Goal: Information Seeking & Learning: Understand process/instructions

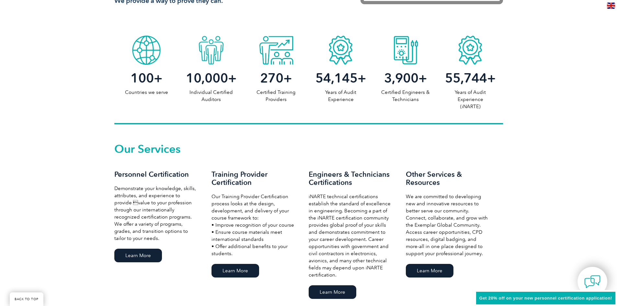
scroll to position [324, 0]
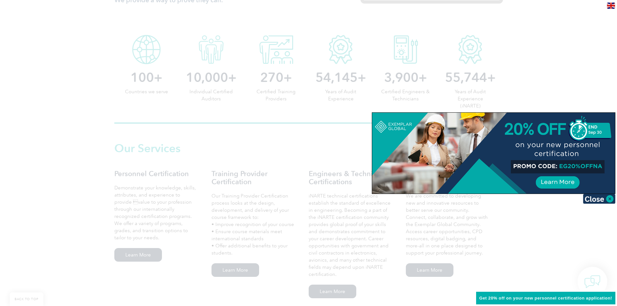
click at [198, 170] on div at bounding box center [308, 153] width 617 height 306
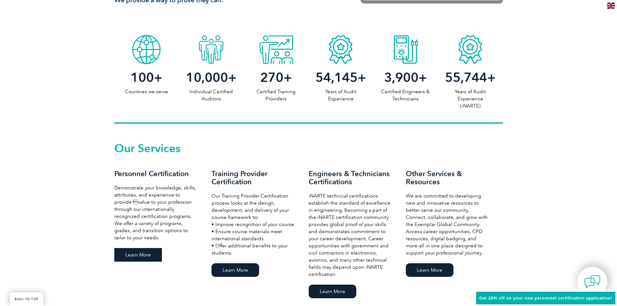
click at [147, 256] on link "Learn More" at bounding box center [138, 255] width 48 height 14
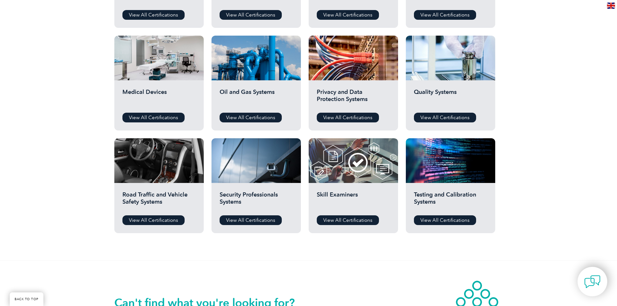
scroll to position [421, 0]
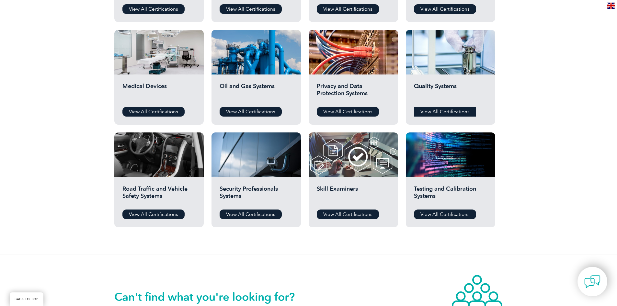
click at [434, 112] on link "View All Certifications" at bounding box center [445, 112] width 62 height 10
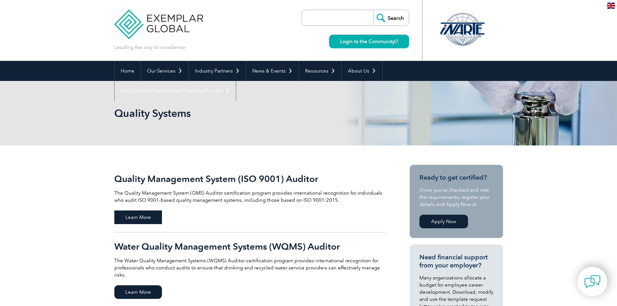
click at [136, 215] on span "Learn More" at bounding box center [138, 218] width 48 height 14
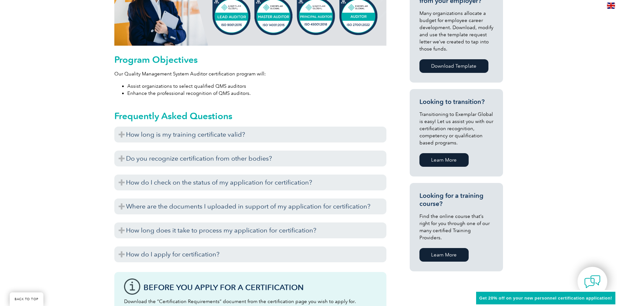
scroll to position [324, 0]
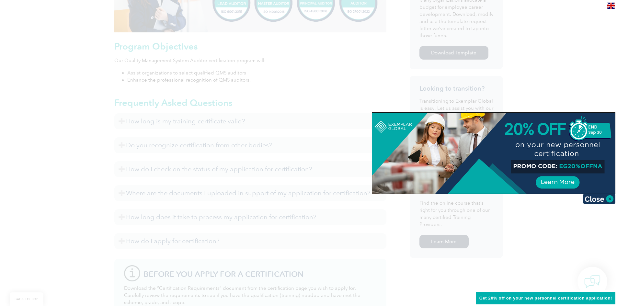
click at [182, 124] on div at bounding box center [308, 153] width 617 height 306
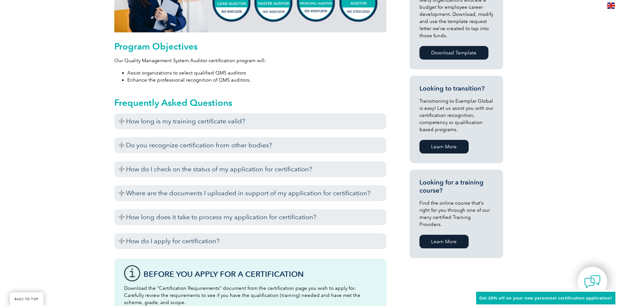
click at [182, 124] on h3 "How long is my training certificate valid?" at bounding box center [250, 121] width 272 height 16
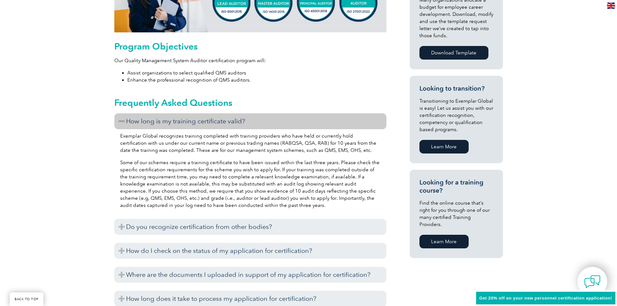
click at [175, 141] on p "Exemplar Global recognizes training completed with training providers who have …" at bounding box center [250, 143] width 261 height 21
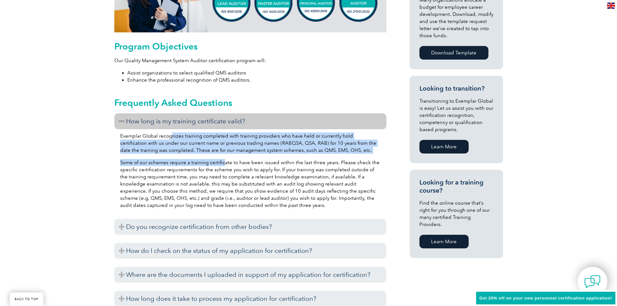
drag, startPoint x: 170, startPoint y: 139, endPoint x: 224, endPoint y: 162, distance: 57.9
click at [224, 162] on div "Exemplar Global recognizes training completed with training providers who have …" at bounding box center [250, 171] width 272 height 85
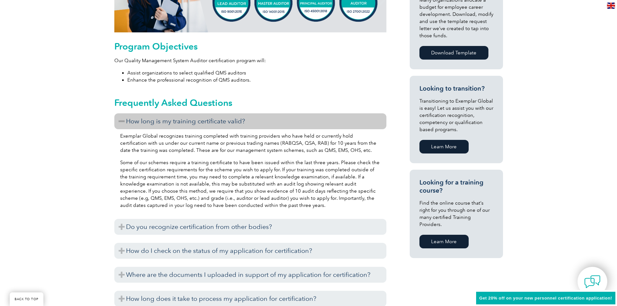
click at [230, 157] on div "Exemplar Global recognizes training completed with training providers who have …" at bounding box center [250, 171] width 272 height 85
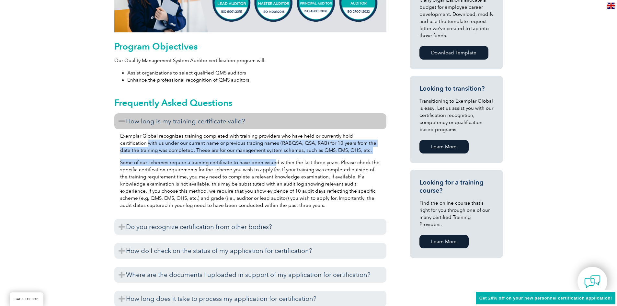
drag, startPoint x: 122, startPoint y: 142, endPoint x: 272, endPoint y: 162, distance: 151.1
click at [272, 162] on div "Exemplar Global recognizes training completed with training providers who have …" at bounding box center [250, 171] width 272 height 85
click at [216, 157] on div "Exemplar Global recognizes training completed with training providers who have …" at bounding box center [250, 171] width 272 height 85
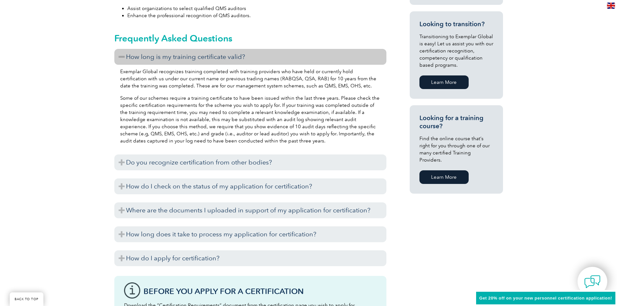
scroll to position [389, 0]
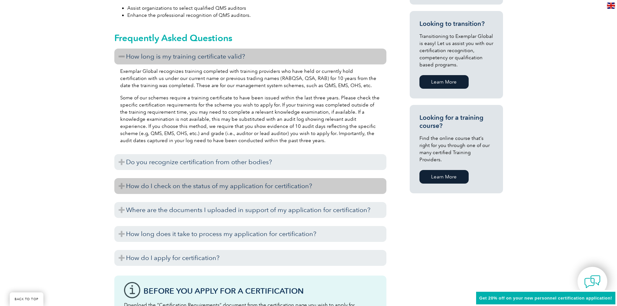
click at [153, 186] on h3 "How do I check on the status of my application for certification?" at bounding box center [250, 186] width 272 height 16
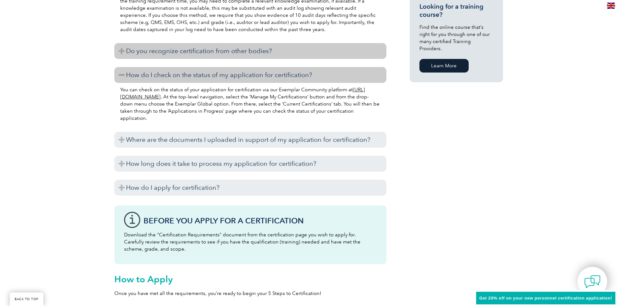
scroll to position [519, 0]
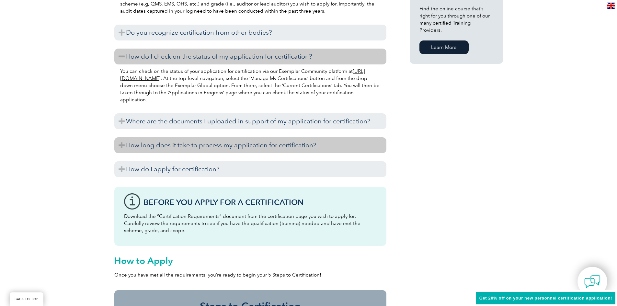
click at [186, 142] on h3 "How long does it take to process my application for certification?" at bounding box center [250, 145] width 272 height 16
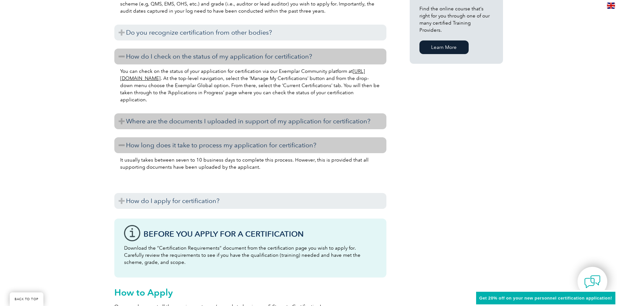
click at [191, 124] on h3 "Where are the documents I uploaded in support of my application for certificati…" at bounding box center [250, 121] width 272 height 16
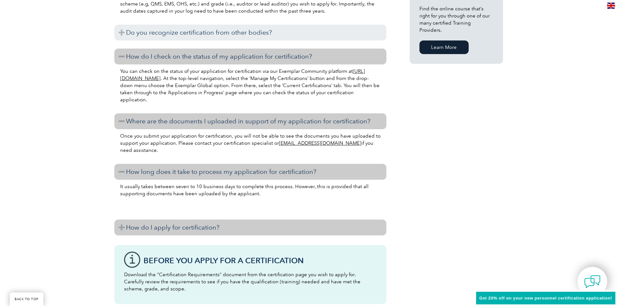
click at [188, 225] on h3 "How do I apply for certification?" at bounding box center [250, 228] width 272 height 16
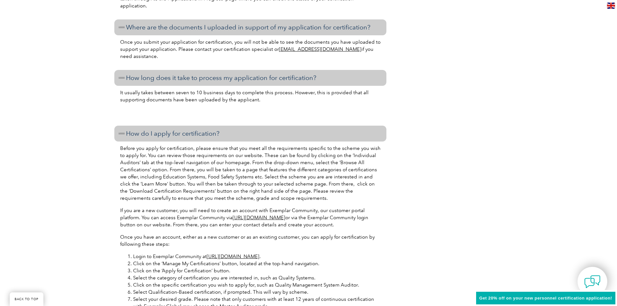
scroll to position [616, 0]
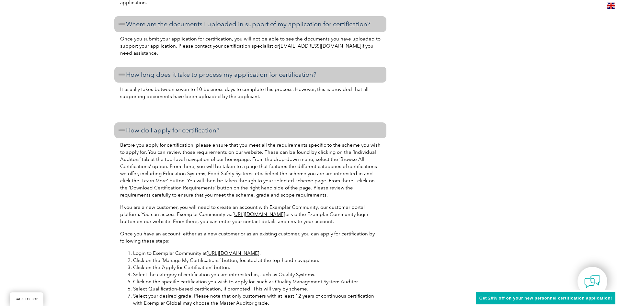
drag, startPoint x: 127, startPoint y: 144, endPoint x: 295, endPoint y: 211, distance: 181.5
click at [295, 211] on div "Before you apply for certification, please ensure that you meet all the require…" at bounding box center [250, 288] width 272 height 300
click at [225, 181] on p "Before you apply for certification, please ensure that you meet all the require…" at bounding box center [250, 170] width 261 height 57
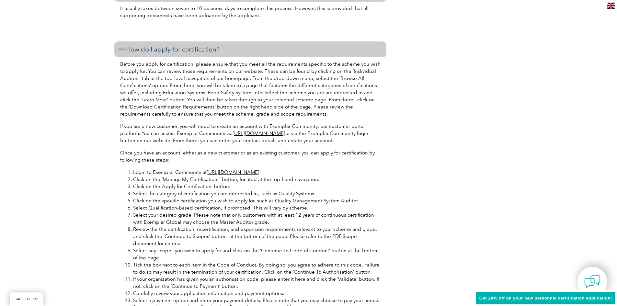
scroll to position [713, 0]
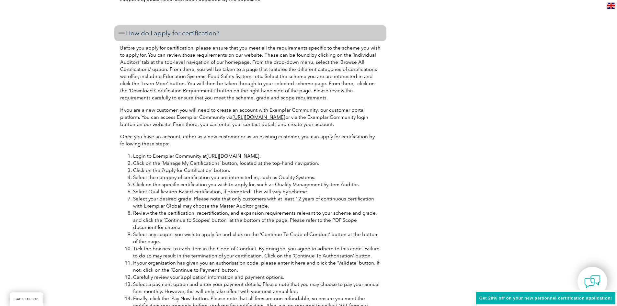
click at [166, 176] on li "Select the category of certification you are interested in, such as Quality Sys…" at bounding box center [257, 177] width 248 height 7
click at [164, 183] on li "Click on the specific certification you wish to apply for, such as Quality Mana…" at bounding box center [257, 184] width 248 height 7
click at [164, 193] on li "Select Qualification-Based certification, if prompted. This will vary by scheme." at bounding box center [257, 191] width 248 height 7
click at [164, 198] on li "Select your desired grade. Please note that only customers with at least 12 yea…" at bounding box center [257, 202] width 248 height 14
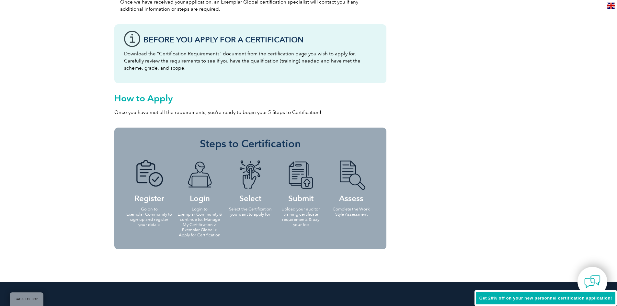
scroll to position [1037, 0]
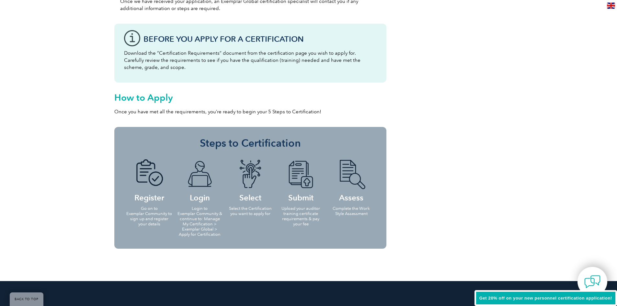
click at [193, 68] on p "Download the “Certification Requirements” document from the certification page …" at bounding box center [250, 60] width 253 height 21
click at [169, 61] on p "Download the “Certification Requirements” document from the certification page …" at bounding box center [250, 60] width 253 height 21
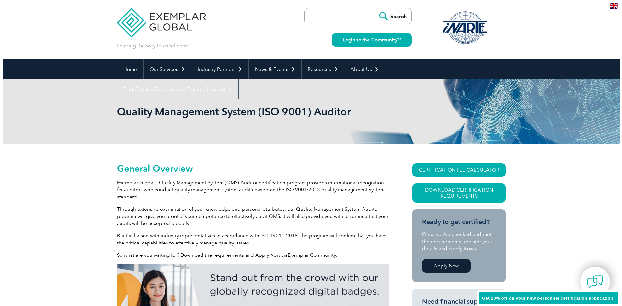
scroll to position [0, 0]
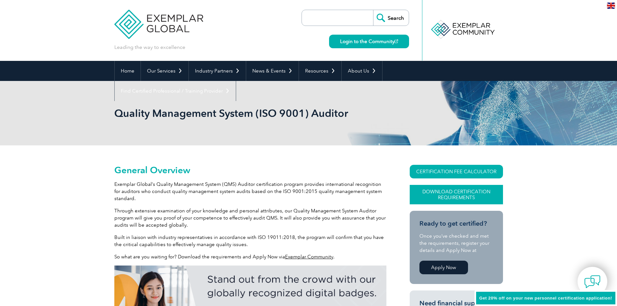
click at [433, 188] on link "Download Certification Requirements" at bounding box center [456, 194] width 93 height 19
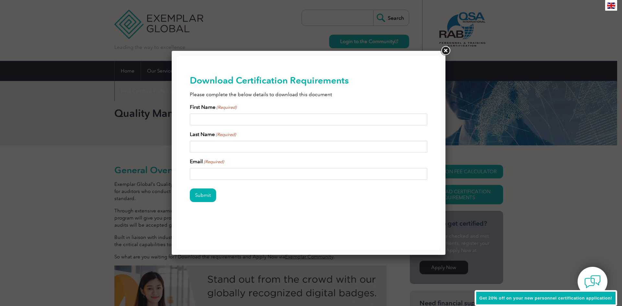
click at [268, 119] on input "First Name (Required)" at bounding box center [309, 120] width 238 height 12
type input "Christine"
type input "Fleming"
type input "Cfleming@rockheadconsulting.om"
click at [190, 189] on input "Submit" at bounding box center [203, 196] width 26 height 14
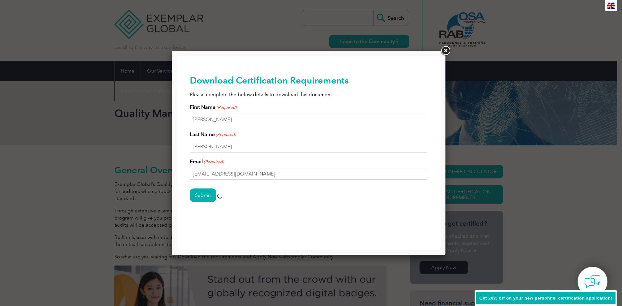
click at [263, 185] on div "Submit" at bounding box center [309, 196] width 238 height 28
click at [272, 177] on input "Cfleming@rockheadconsulting.om" at bounding box center [309, 174] width 238 height 12
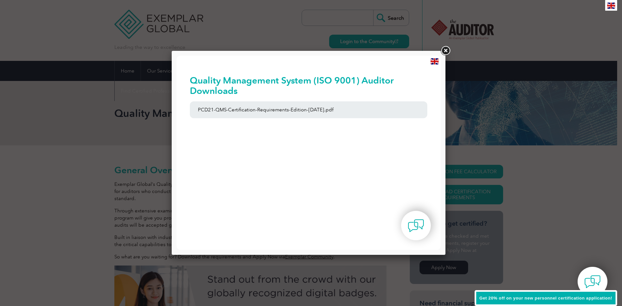
drag, startPoint x: 270, startPoint y: 176, endPoint x: 263, endPoint y: 172, distance: 8.4
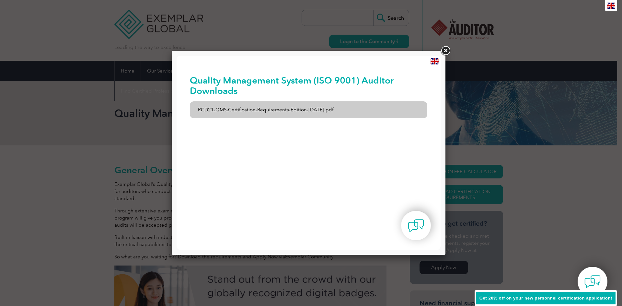
click at [331, 110] on link "PCD21-QMS-Certification-Requirements-Edition-2-April-2022.pdf" at bounding box center [309, 109] width 238 height 17
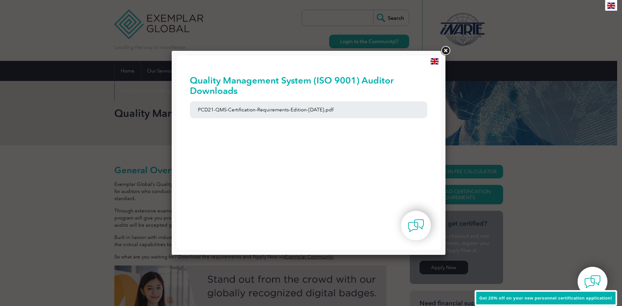
click at [445, 54] on link at bounding box center [446, 51] width 12 height 12
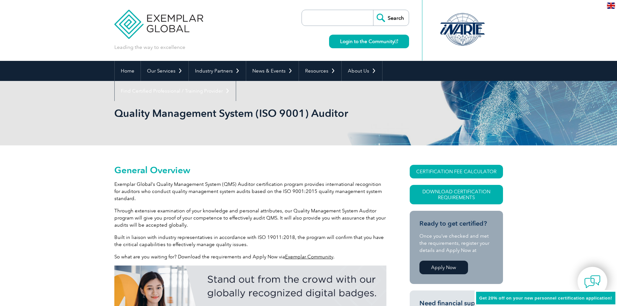
click at [253, 129] on div "Quality Management System (ISO 9001) Auditor" at bounding box center [308, 113] width 389 height 65
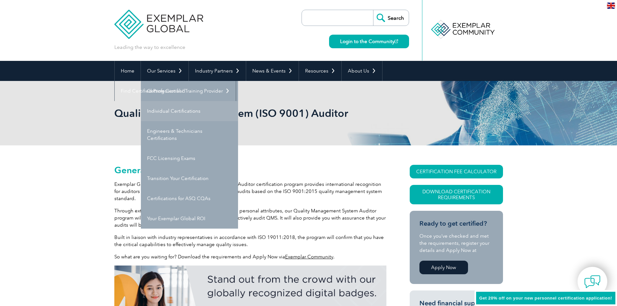
click at [169, 111] on link "Individual Certifications" at bounding box center [189, 111] width 97 height 20
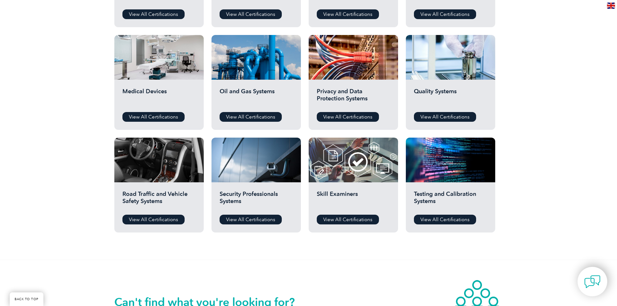
scroll to position [421, 0]
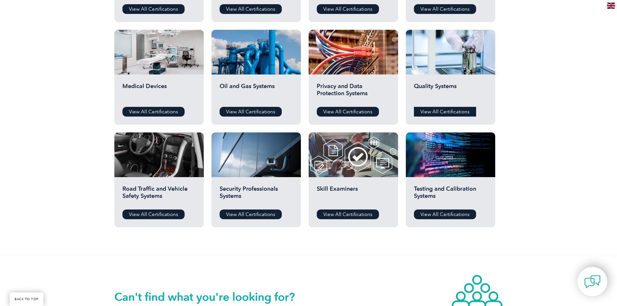
click at [446, 113] on link "View All Certifications" at bounding box center [445, 112] width 62 height 10
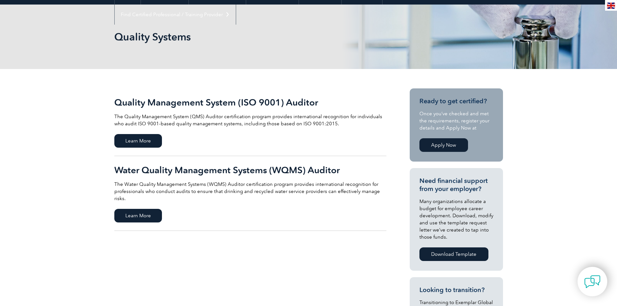
scroll to position [97, 0]
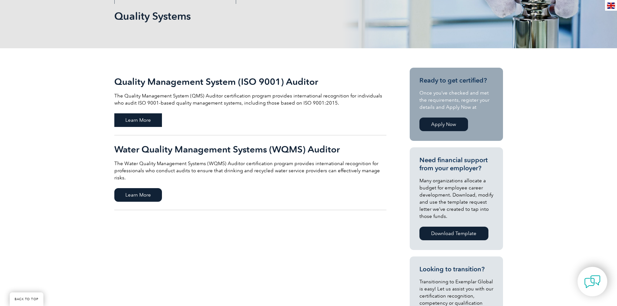
click at [145, 119] on span "Learn More" at bounding box center [138, 120] width 48 height 14
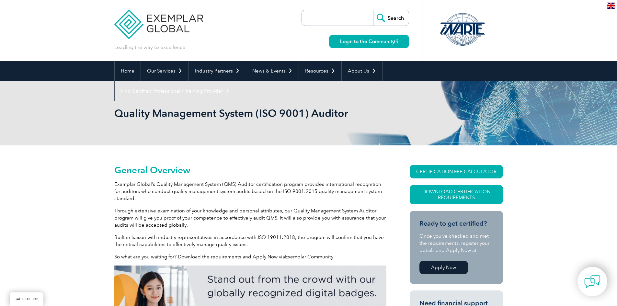
scroll to position [90, 0]
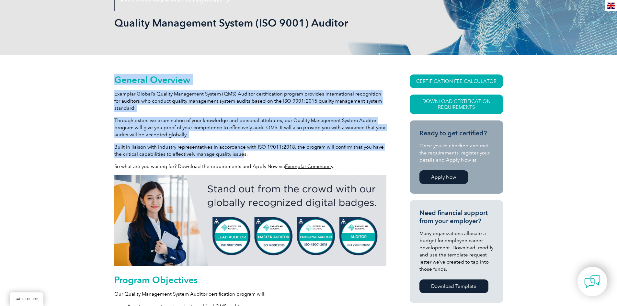
drag, startPoint x: 112, startPoint y: 100, endPoint x: 231, endPoint y: 156, distance: 131.4
click at [218, 135] on p "Through extensive examination of your knowledge and personal attributes, our Qu…" at bounding box center [250, 127] width 272 height 21
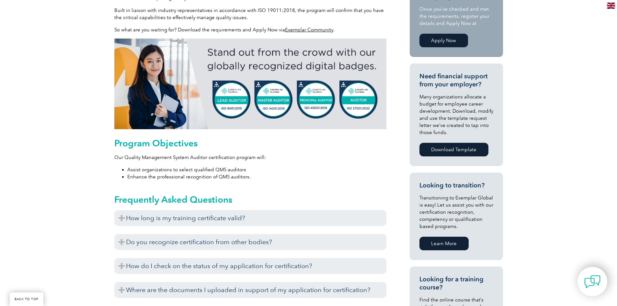
scroll to position [253, 0]
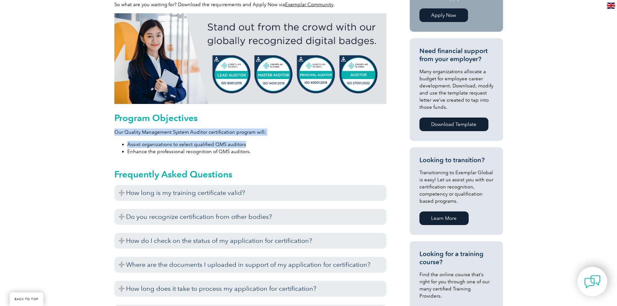
drag, startPoint x: 115, startPoint y: 128, endPoint x: 257, endPoint y: 145, distance: 143.3
click at [257, 145] on div "Program Objectives Our Quality Management System Auditor certification program …" at bounding box center [250, 134] width 272 height 42
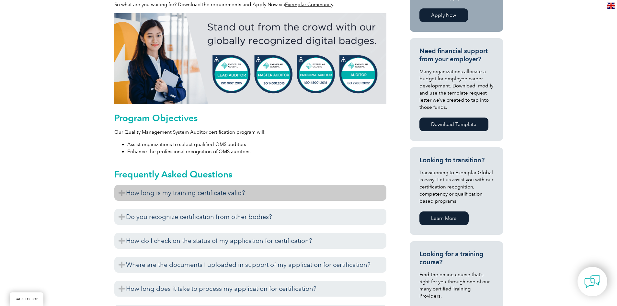
click at [249, 193] on h3 "How long is my training certificate valid?" at bounding box center [250, 193] width 272 height 16
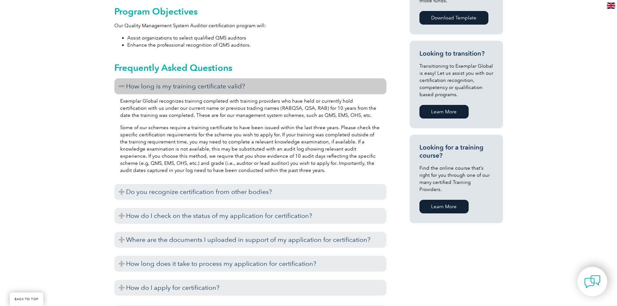
scroll to position [382, 0]
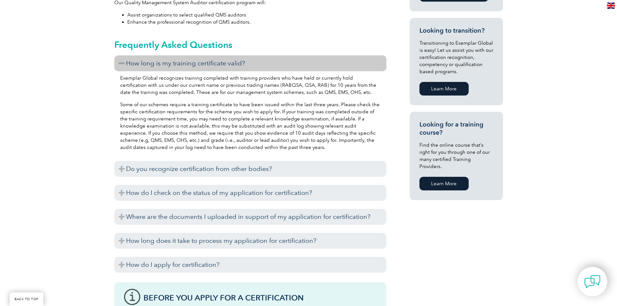
click at [185, 87] on p "Exemplar Global recognizes training completed with training providers who have …" at bounding box center [250, 85] width 261 height 21
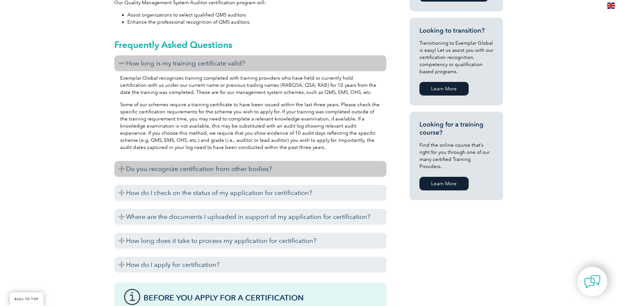
click at [185, 167] on h3 "Do you recognize certification from other bodies?" at bounding box center [250, 169] width 272 height 16
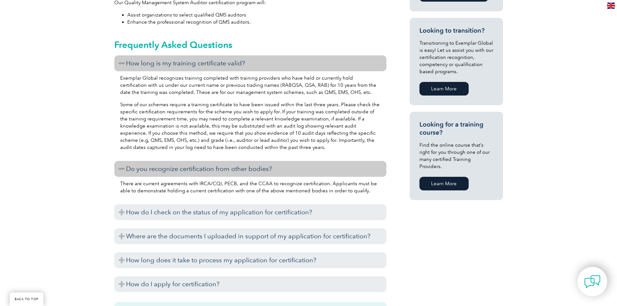
drag, startPoint x: 336, startPoint y: 188, endPoint x: 225, endPoint y: 188, distance: 111.2
click at [225, 188] on p "There are current agreements with IRCA/CQI, PECB, and the CCAA to recognize cer…" at bounding box center [250, 187] width 261 height 14
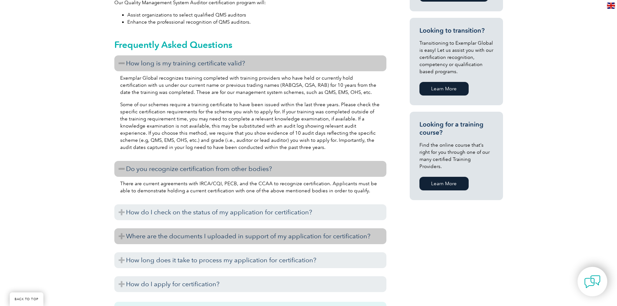
click at [204, 235] on h3 "Where are the documents I uploaded in support of my application for certificati…" at bounding box center [250, 237] width 272 height 16
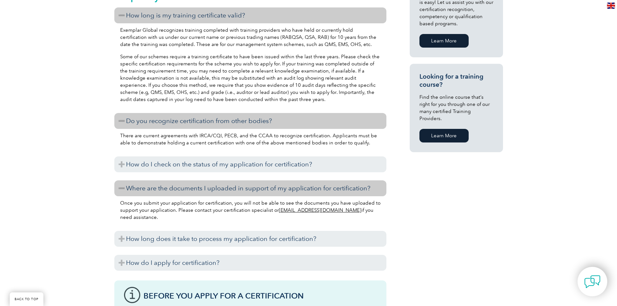
scroll to position [350, 0]
